Goal: Transaction & Acquisition: Purchase product/service

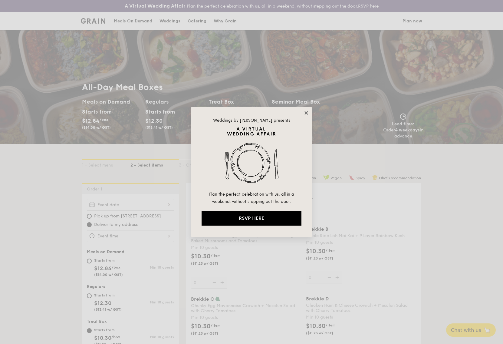
click at [307, 113] on icon at bounding box center [306, 112] width 3 height 3
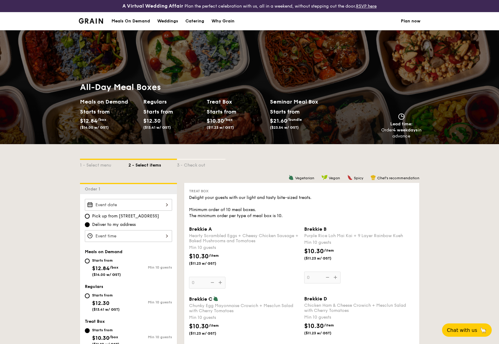
drag, startPoint x: 51, startPoint y: 208, endPoint x: 51, endPoint y: 211, distance: 3.3
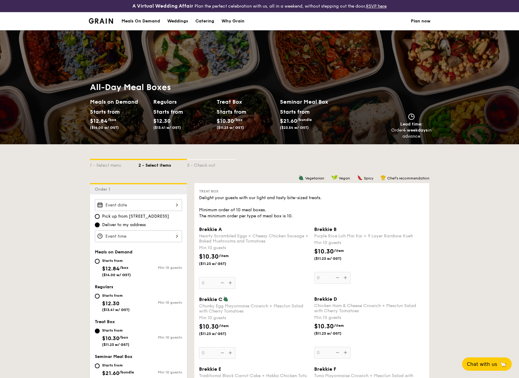
click at [146, 206] on div at bounding box center [138, 205] width 87 height 12
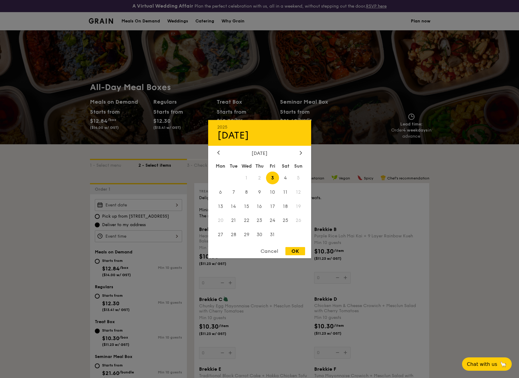
click at [274, 178] on span "3" at bounding box center [272, 177] width 13 height 13
click at [272, 178] on span "3" at bounding box center [272, 177] width 13 height 13
click at [296, 252] on div "OK" at bounding box center [295, 251] width 20 height 8
type input "[DATE]"
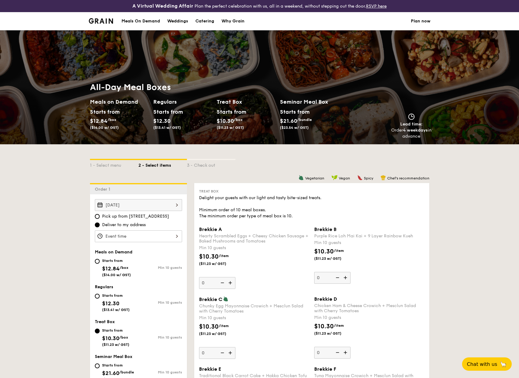
click at [131, 23] on div "Meals On Demand" at bounding box center [140, 21] width 38 height 18
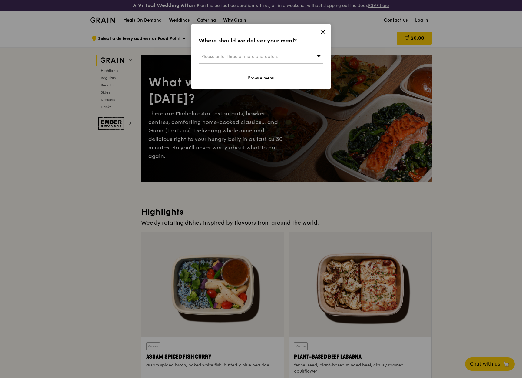
click at [211, 53] on div "Please enter three or more characters" at bounding box center [261, 57] width 125 height 14
type input "048583"
click at [215, 71] on div "1 Raffles Quay" at bounding box center [246, 69] width 90 height 6
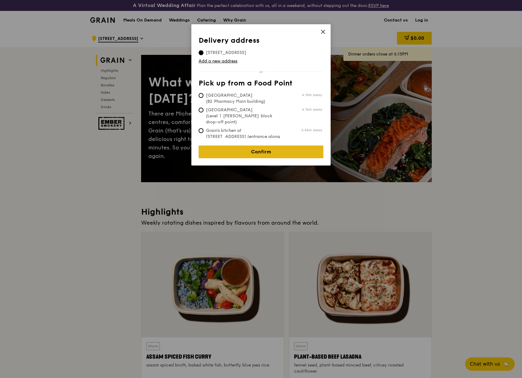
click at [255, 148] on link "Confirm" at bounding box center [261, 151] width 125 height 13
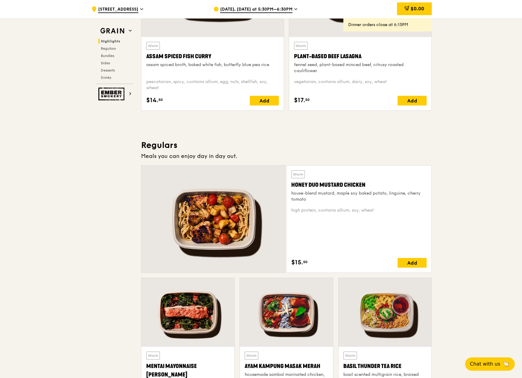
scroll to position [303, 0]
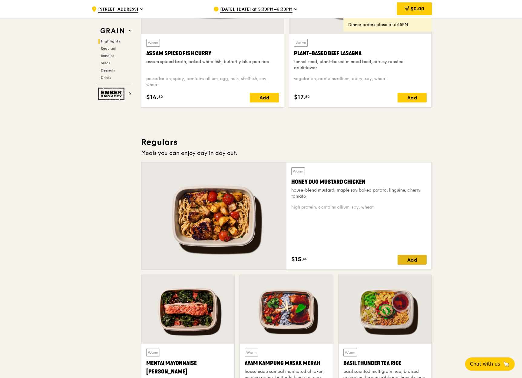
click at [421, 258] on div "Add" at bounding box center [412, 260] width 29 height 10
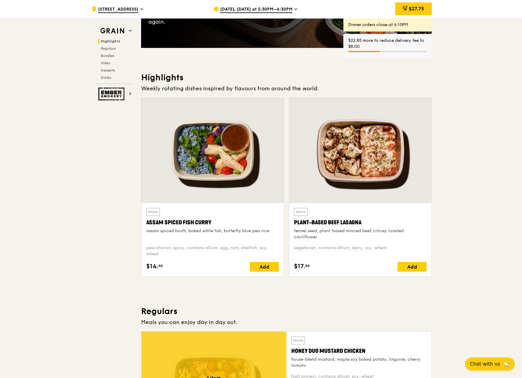
scroll to position [121, 0]
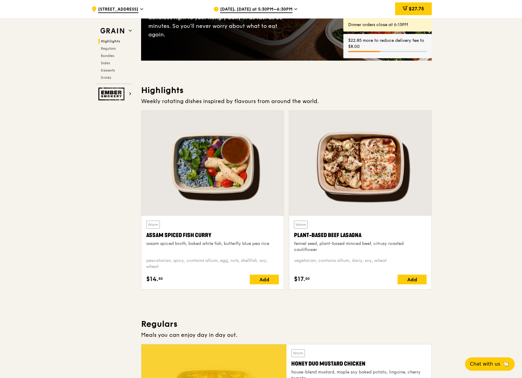
click at [257, 6] on span "Sep 29, Today at 5:30PM–6:30PM" at bounding box center [256, 9] width 72 height 7
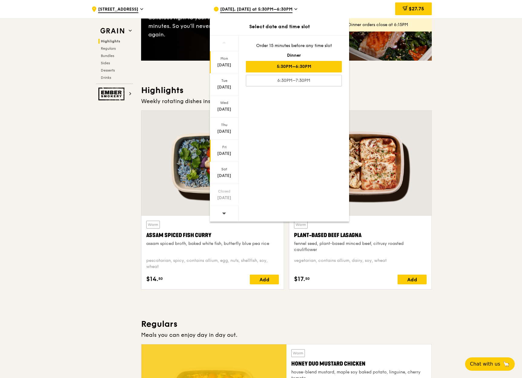
click at [225, 148] on div "Fri" at bounding box center [224, 146] width 27 height 5
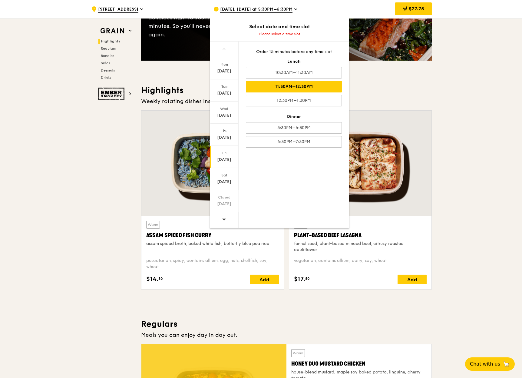
click at [287, 88] on div "11:30AM–12:30PM" at bounding box center [294, 87] width 96 height 12
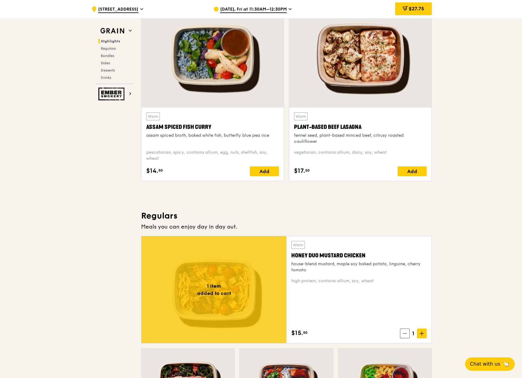
scroll to position [273, 0]
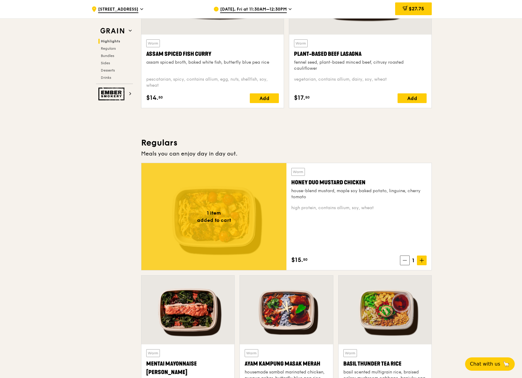
scroll to position [394, 0]
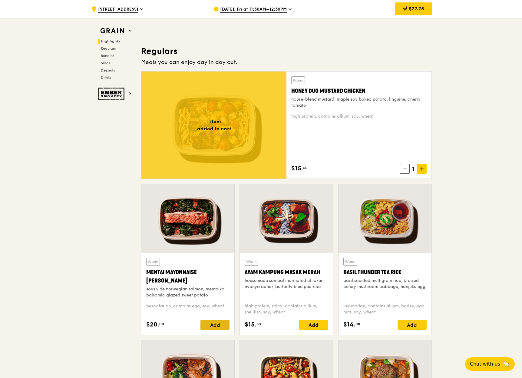
click at [222, 323] on div "Add" at bounding box center [215, 325] width 29 height 10
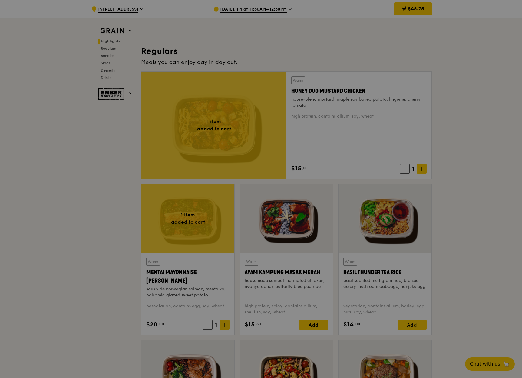
click at [309, 325] on div at bounding box center [261, 189] width 522 height 378
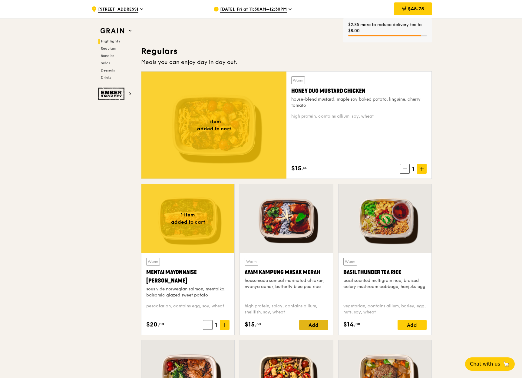
click at [318, 321] on div "Add" at bounding box center [313, 325] width 29 height 10
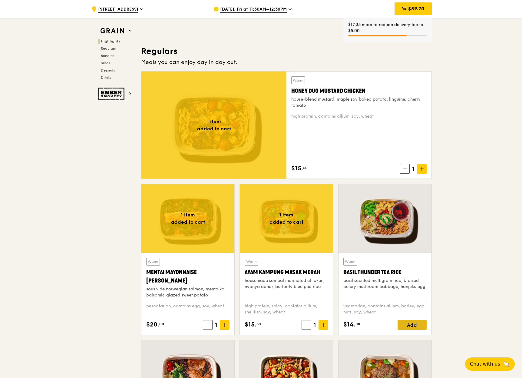
click at [414, 327] on div "Add" at bounding box center [412, 325] width 29 height 10
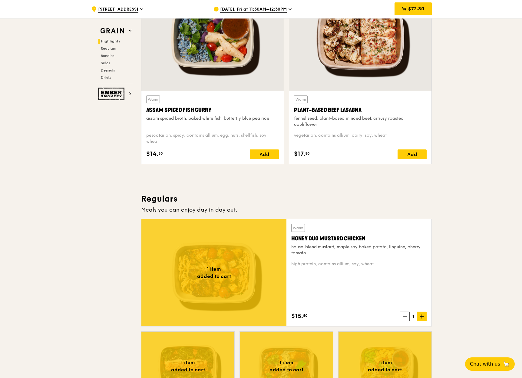
scroll to position [242, 0]
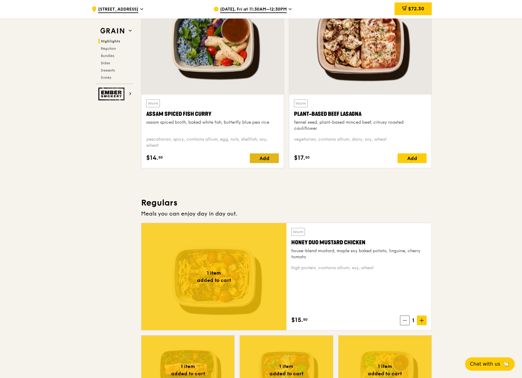
click at [274, 160] on div "Add" at bounding box center [264, 158] width 29 height 10
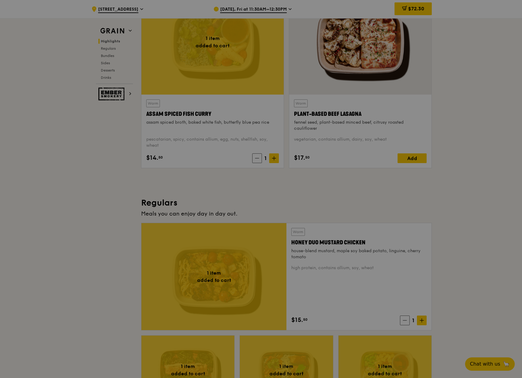
click at [513, 175] on div at bounding box center [261, 189] width 522 height 378
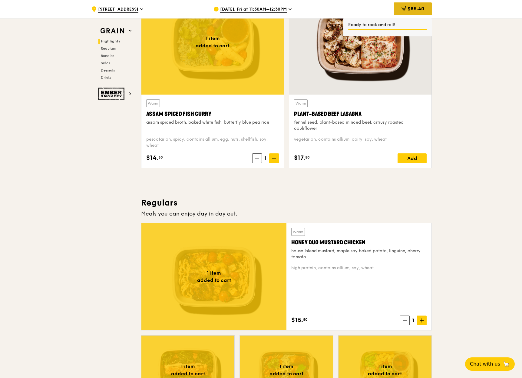
click at [418, 10] on span "$85.40" at bounding box center [416, 9] width 17 height 6
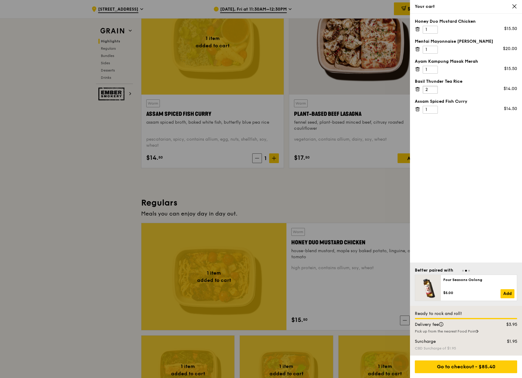
click at [433, 88] on input "2" at bounding box center [430, 90] width 15 height 8
type input "3"
click at [433, 88] on input "3" at bounding box center [430, 90] width 15 height 8
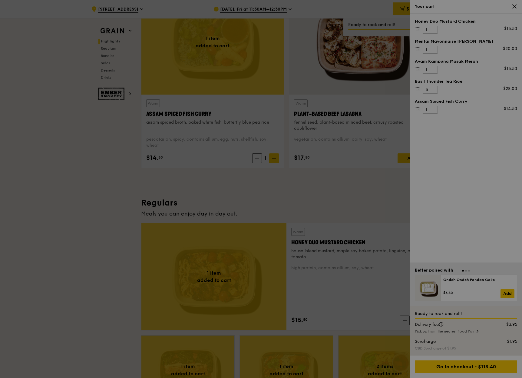
click at [451, 142] on div at bounding box center [261, 189] width 522 height 378
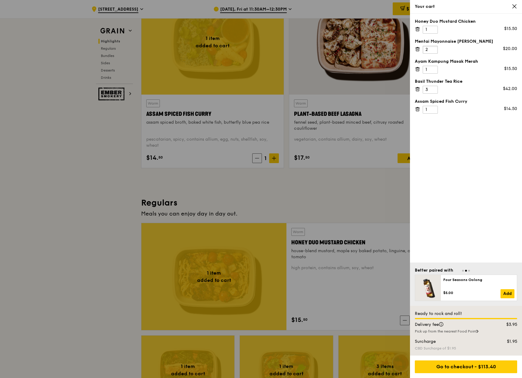
click at [432, 47] on input "2" at bounding box center [430, 50] width 15 height 8
type input "3"
click at [432, 47] on input "3" at bounding box center [430, 50] width 15 height 8
click at [433, 28] on input "2" at bounding box center [430, 30] width 15 height 8
type input "3"
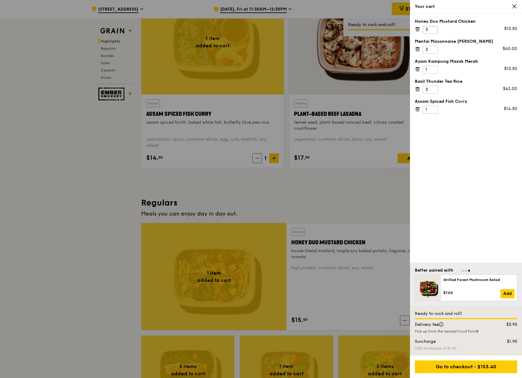
click at [433, 28] on input "3" at bounding box center [430, 30] width 15 height 8
click at [434, 68] on input "2" at bounding box center [430, 70] width 15 height 8
click at [434, 68] on input "3" at bounding box center [430, 70] width 15 height 8
type input "4"
click at [434, 68] on input "4" at bounding box center [430, 70] width 15 height 8
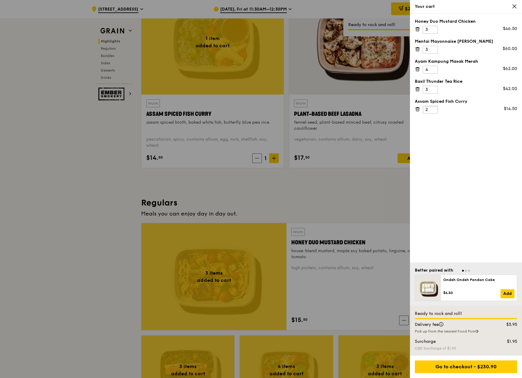
click at [434, 107] on input "2" at bounding box center [430, 110] width 15 height 8
type input "3"
click at [434, 107] on input "3" at bounding box center [430, 110] width 15 height 8
click at [433, 48] on input "4" at bounding box center [430, 50] width 15 height 8
type input "5"
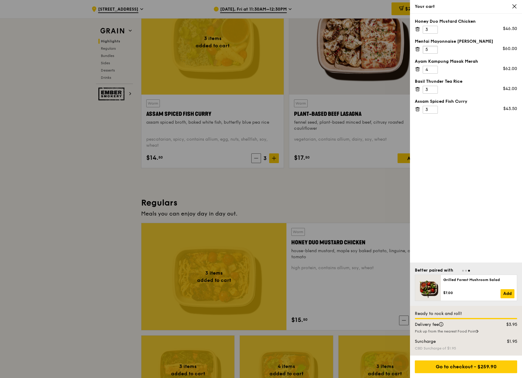
click at [433, 48] on input "5" at bounding box center [430, 50] width 15 height 8
click at [433, 28] on input "4" at bounding box center [430, 30] width 15 height 8
type input "5"
click at [433, 28] on input "5" at bounding box center [430, 30] width 15 height 8
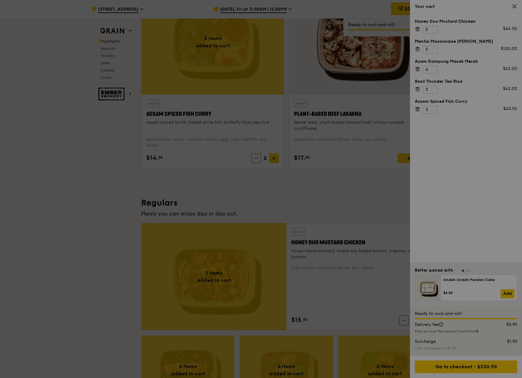
click at [455, 155] on div at bounding box center [261, 189] width 522 height 378
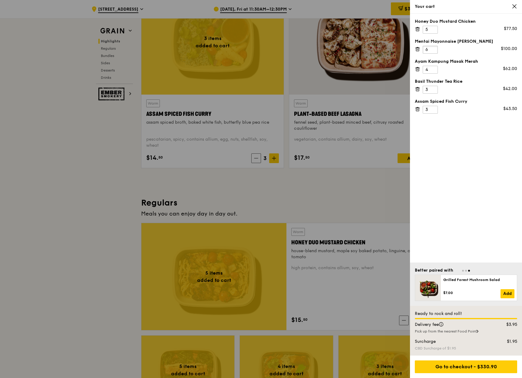
click at [433, 48] on input "6" at bounding box center [430, 50] width 15 height 8
type input "7"
click at [433, 48] on input "7" at bounding box center [430, 50] width 15 height 8
click at [434, 28] on input "6" at bounding box center [430, 30] width 15 height 8
type input "7"
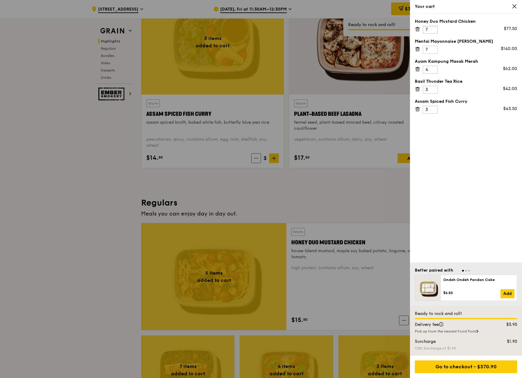
click at [434, 28] on input "7" at bounding box center [430, 30] width 15 height 8
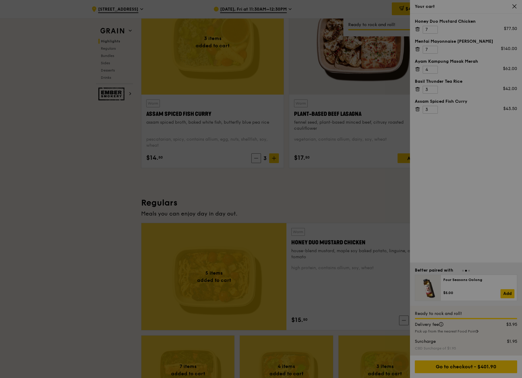
drag, startPoint x: 458, startPoint y: 144, endPoint x: 453, endPoint y: 144, distance: 5.5
click at [457, 143] on div at bounding box center [261, 189] width 522 height 378
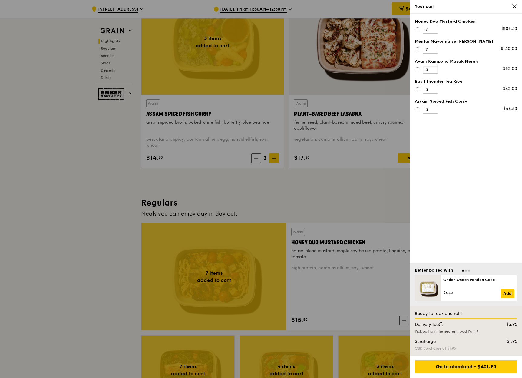
type input "5"
click at [434, 69] on input "5" at bounding box center [430, 70] width 15 height 8
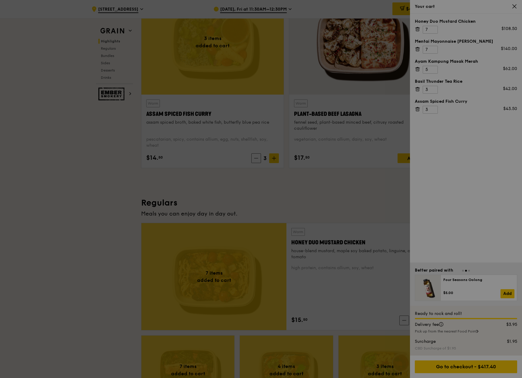
click at [456, 157] on div at bounding box center [261, 189] width 522 height 378
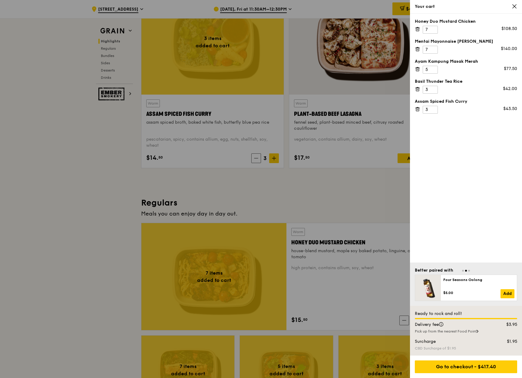
drag, startPoint x: 452, startPoint y: 128, endPoint x: 456, endPoint y: 126, distance: 4.1
click at [453, 128] on div "Honey Duo Mustard Chicken 7 $108.50 Mentai Mayonnaise Aburi Salmon 7 $140.00 Ay…" at bounding box center [466, 138] width 112 height 249
click at [459, 141] on div "Honey Duo Mustard Chicken 7 $108.50 Mentai Mayonnaise Aburi Salmon 7 $140.00 Ay…" at bounding box center [466, 138] width 112 height 249
click at [502, 369] on div "Go to checkout - $417.40" at bounding box center [466, 366] width 102 height 13
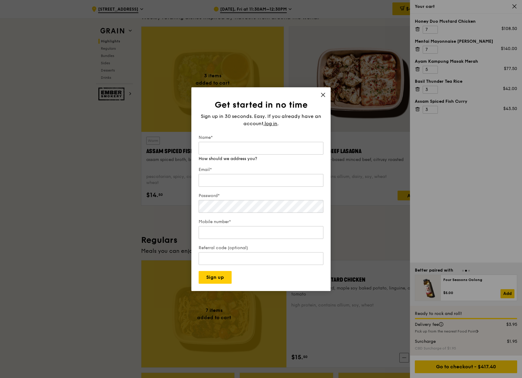
scroll to position [121, 0]
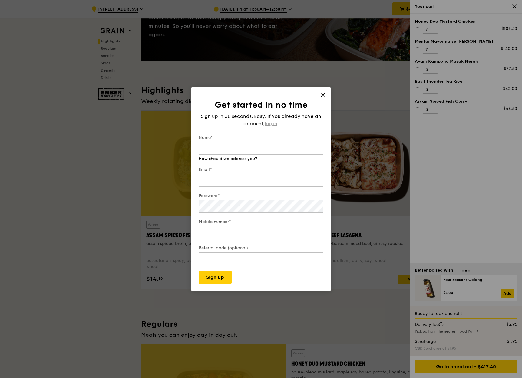
click at [269, 123] on span "log in" at bounding box center [271, 123] width 13 height 7
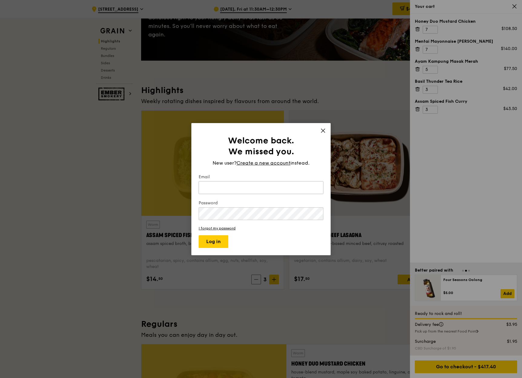
click at [251, 185] on input "Email" at bounding box center [261, 187] width 125 height 13
type input "audrey_ckl@yahoo.com"
click at [199, 235] on button "Log in" at bounding box center [214, 241] width 30 height 13
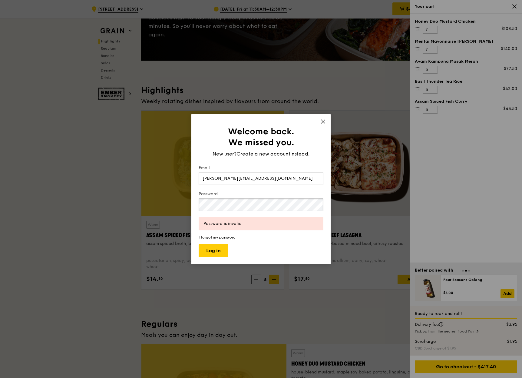
click at [171, 198] on div "Welcome back. We missed you. New user? Create a new account instead. Email audr…" at bounding box center [261, 189] width 522 height 378
click at [199, 244] on button "Log in" at bounding box center [214, 250] width 30 height 13
click at [179, 200] on div "Welcome back. We missed you. New user? Create a new account instead. Email audr…" at bounding box center [261, 189] width 522 height 378
click at [199, 244] on button "Log in" at bounding box center [214, 250] width 30 height 13
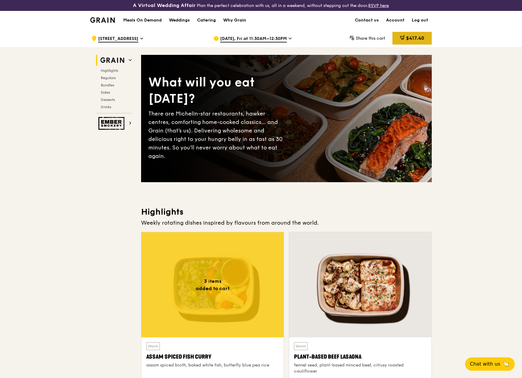
click at [423, 37] on span "$417.40" at bounding box center [415, 38] width 18 height 6
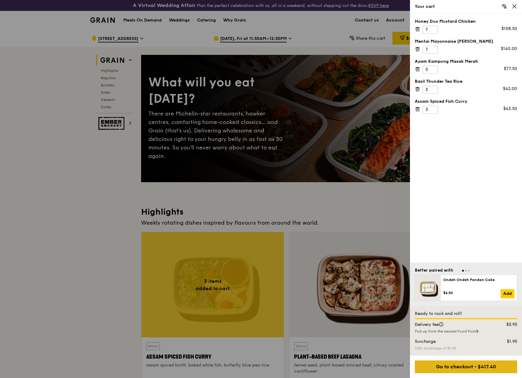
click at [468, 367] on div "Go to checkout - $417.40" at bounding box center [466, 366] width 102 height 13
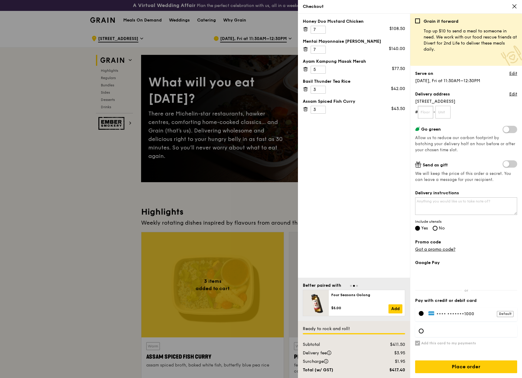
click at [426, 111] on input "text" at bounding box center [425, 112] width 15 height 13
type input "28"
click at [443, 114] on input "text" at bounding box center [443, 112] width 15 height 13
click at [447, 114] on input "text" at bounding box center [443, 112] width 15 height 13
type input "01"
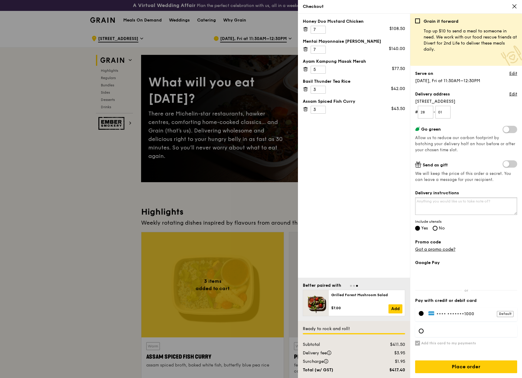
click at [463, 205] on textarea "Delivery instructions" at bounding box center [466, 206] width 102 height 18
type textarea "North Tower"
click at [361, 203] on div "Honey Duo Mustard Chicken 7 $108.50 Mentai Mayonnaise Aburi Salmon 7 $140.00 Ay…" at bounding box center [354, 146] width 112 height 264
click at [342, 181] on div "Honey Duo Mustard Chicken 7 $108.50 Mentai Mayonnaise Aburi Salmon 7 $140.00 Ay…" at bounding box center [354, 146] width 112 height 264
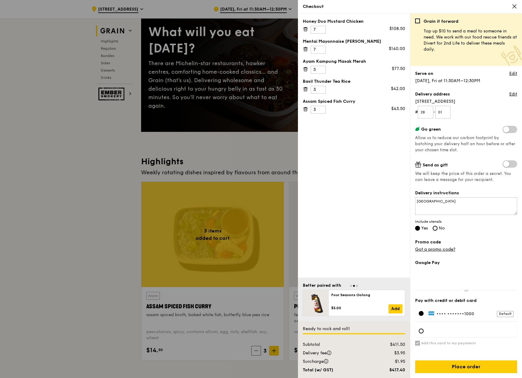
scroll to position [61, 0]
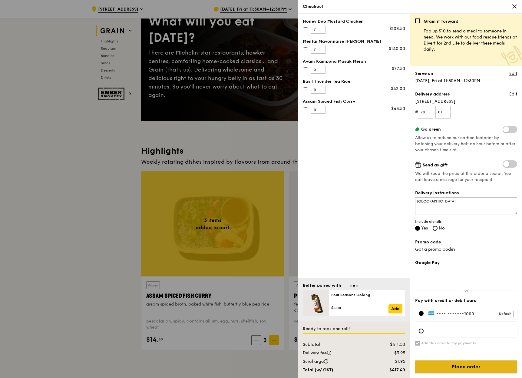
click at [480, 370] on input "Place order" at bounding box center [466, 366] width 102 height 13
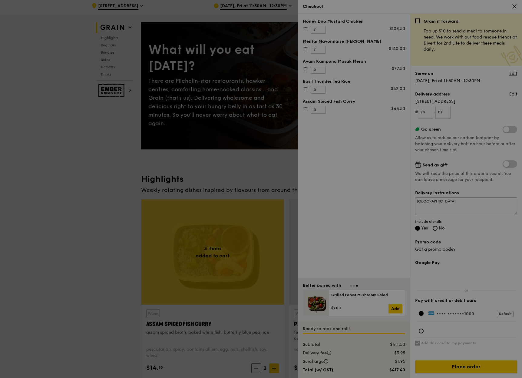
scroll to position [0, 0]
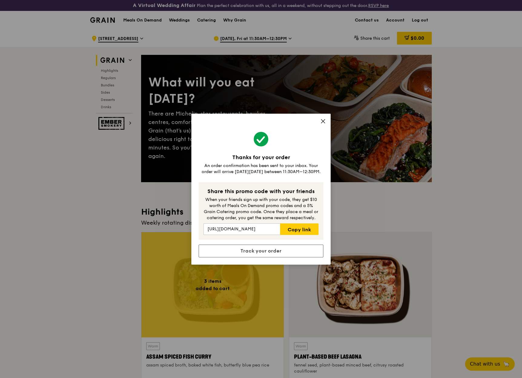
click at [326, 123] on div "Thanks for your order An order confirmation has been sent to your inbox. Your o…" at bounding box center [260, 189] width 139 height 151
click at [324, 121] on icon at bounding box center [323, 120] width 5 height 5
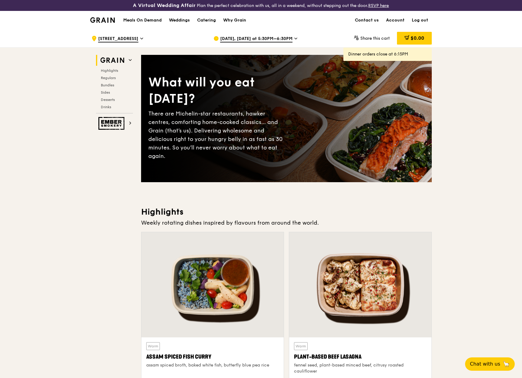
drag, startPoint x: 98, startPoint y: 230, endPoint x: 101, endPoint y: 228, distance: 3.5
drag, startPoint x: 486, startPoint y: 307, endPoint x: 473, endPoint y: 313, distance: 14.2
